Goal: Task Accomplishment & Management: Manage account settings

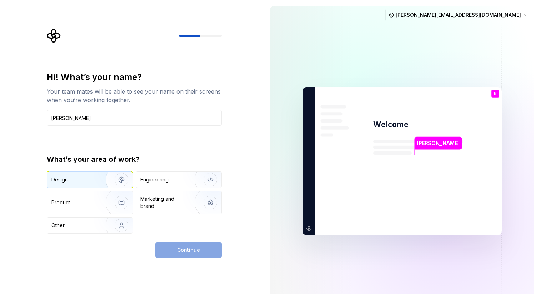
type input "[PERSON_NAME]"
click at [97, 181] on img "button" at bounding box center [117, 180] width 46 height 48
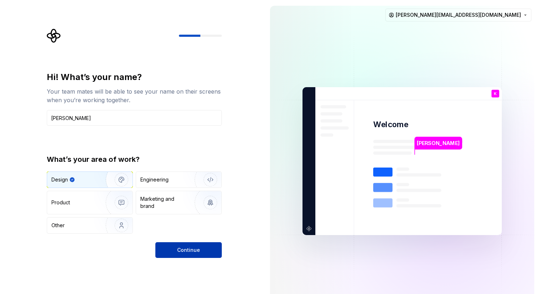
click at [178, 254] on button "Continue" at bounding box center [188, 250] width 66 height 16
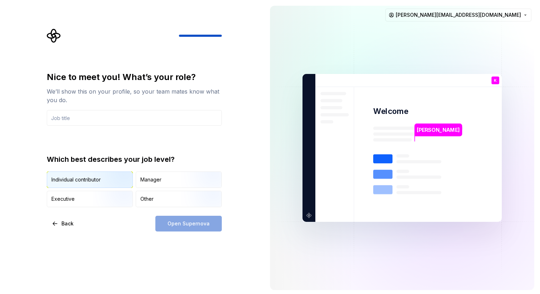
click at [87, 178] on div "Individual contributor" at bounding box center [75, 179] width 49 height 7
click at [79, 121] on input "text" at bounding box center [134, 118] width 175 height 16
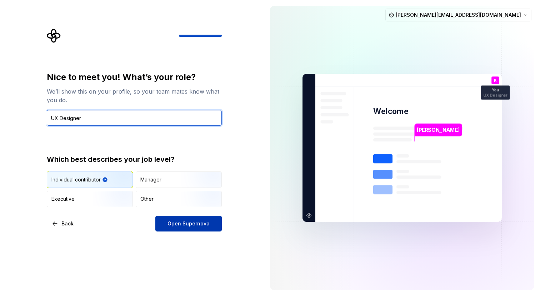
type input "UX Designer"
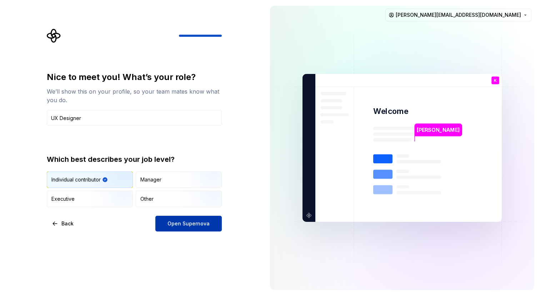
click at [197, 223] on span "Open Supernova" at bounding box center [189, 223] width 42 height 7
